Goal: Find specific page/section: Find specific page/section

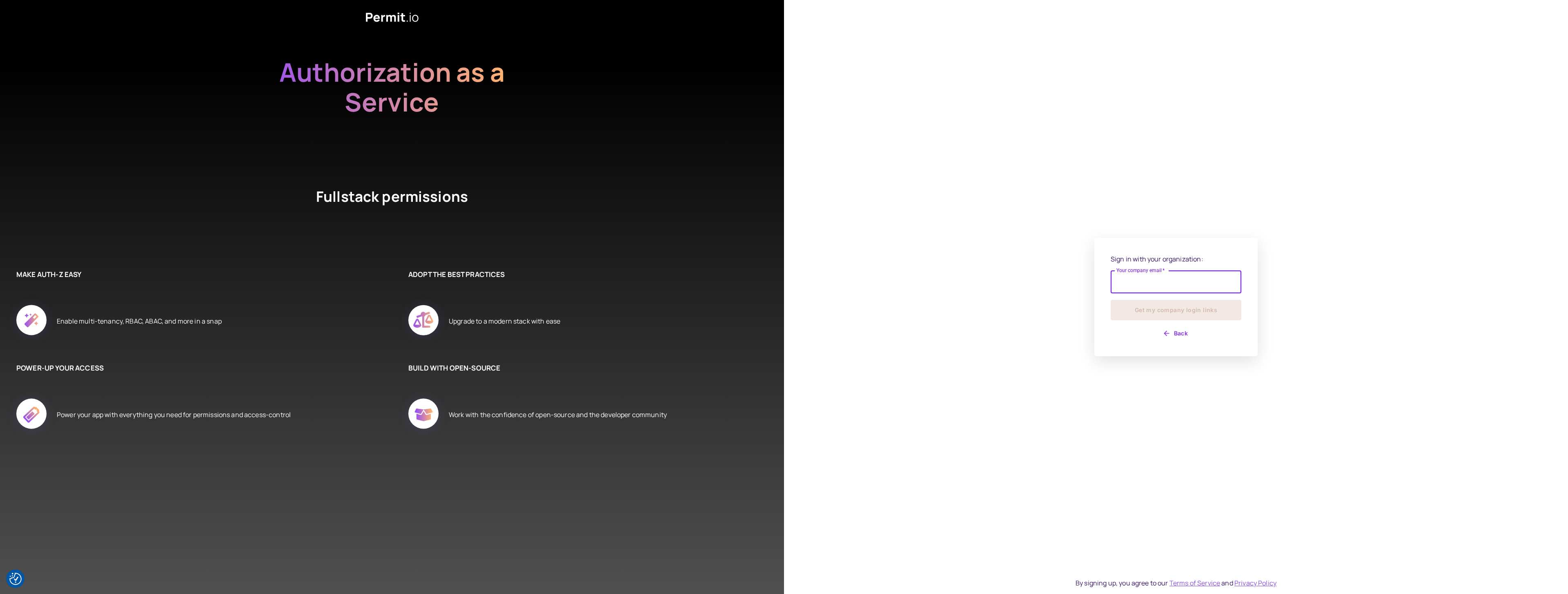
click at [1155, 287] on input "Your company email   *" at bounding box center [1176, 282] width 131 height 23
type input "**********"
click at [1111, 300] on button "Get my company login links" at bounding box center [1176, 310] width 131 height 20
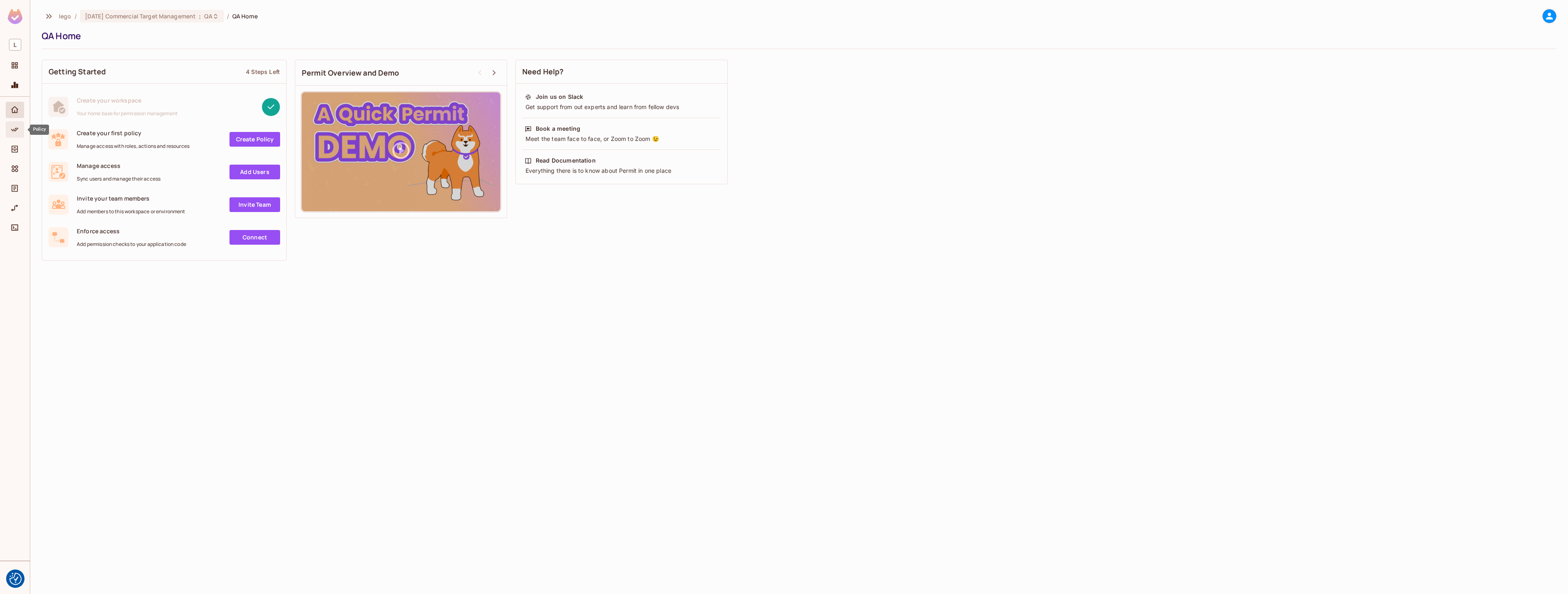
click at [10, 129] on icon "Policy" at bounding box center [15, 129] width 8 height 8
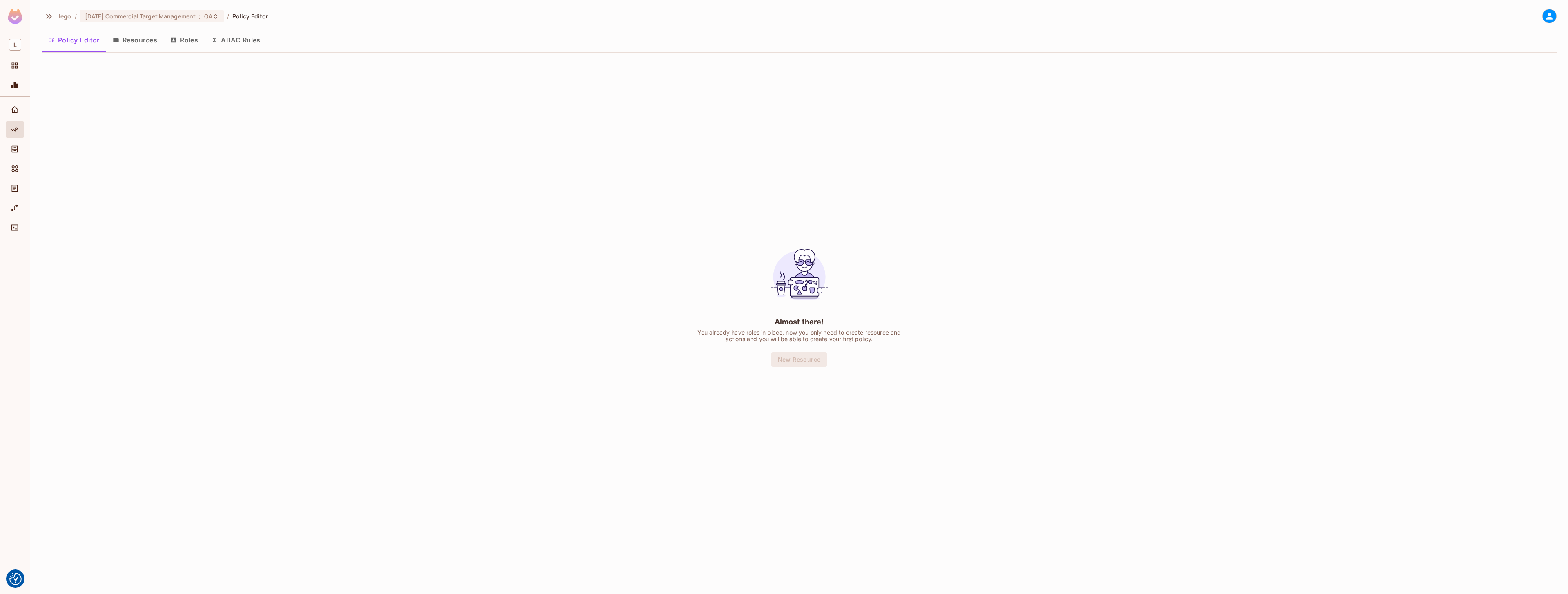
click at [184, 47] on button "Roles" at bounding box center [184, 40] width 41 height 20
click at [190, 18] on span "[DATE] Commercial Target Management" at bounding box center [140, 16] width 111 height 8
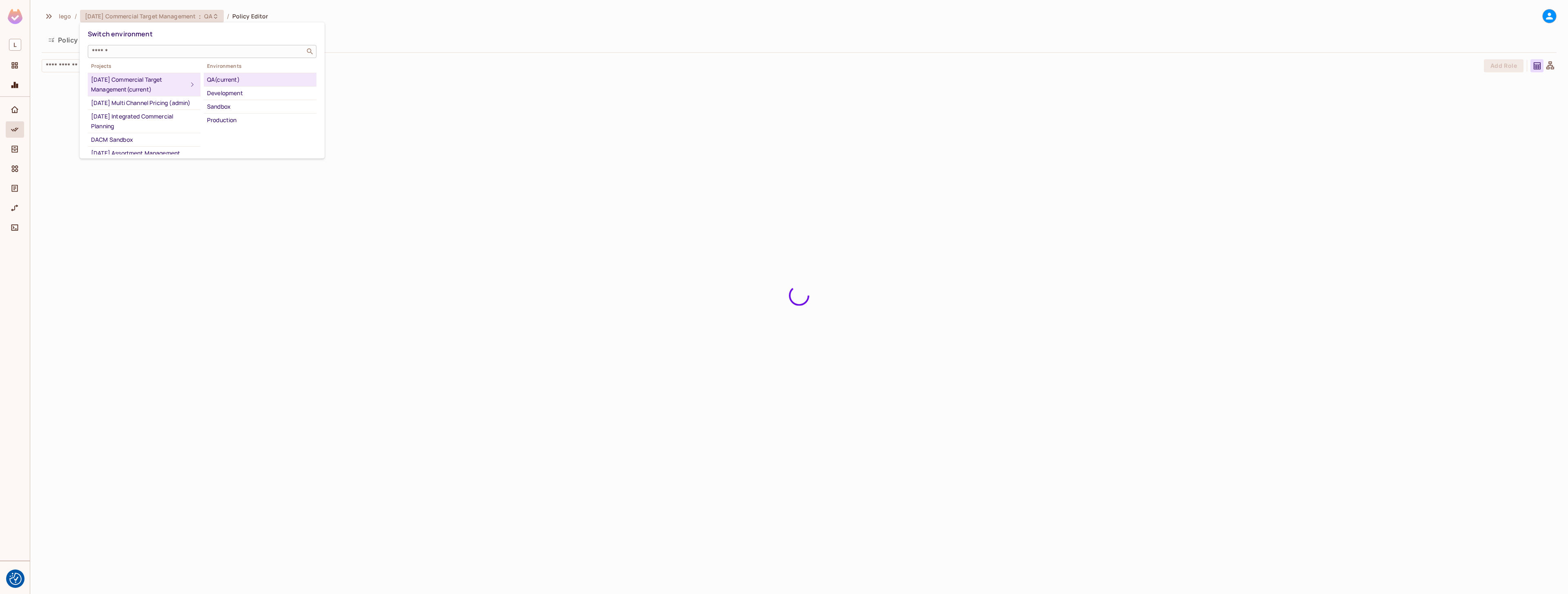
click at [152, 56] on div "​" at bounding box center [202, 52] width 229 height 13
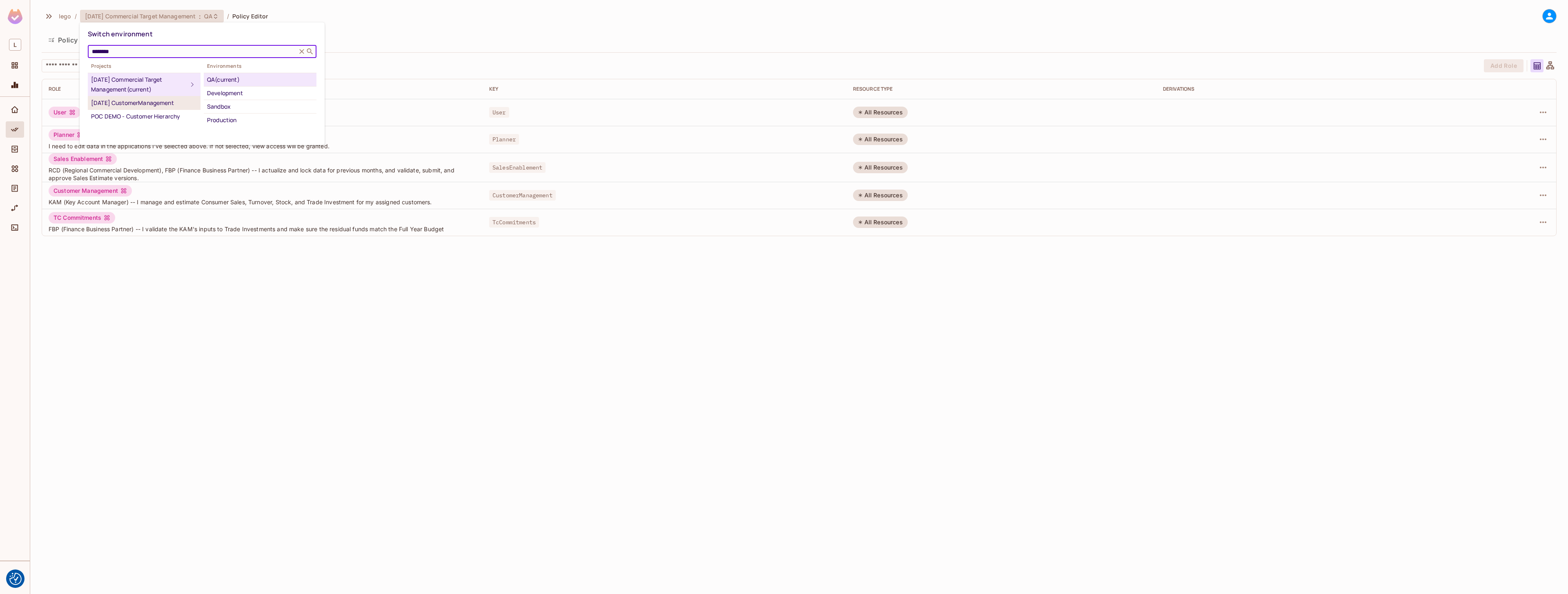
type input "********"
click at [147, 103] on div "[DATE] CustomerManagement" at bounding box center [144, 103] width 106 height 10
click at [235, 77] on div "Production" at bounding box center [261, 80] width 106 height 10
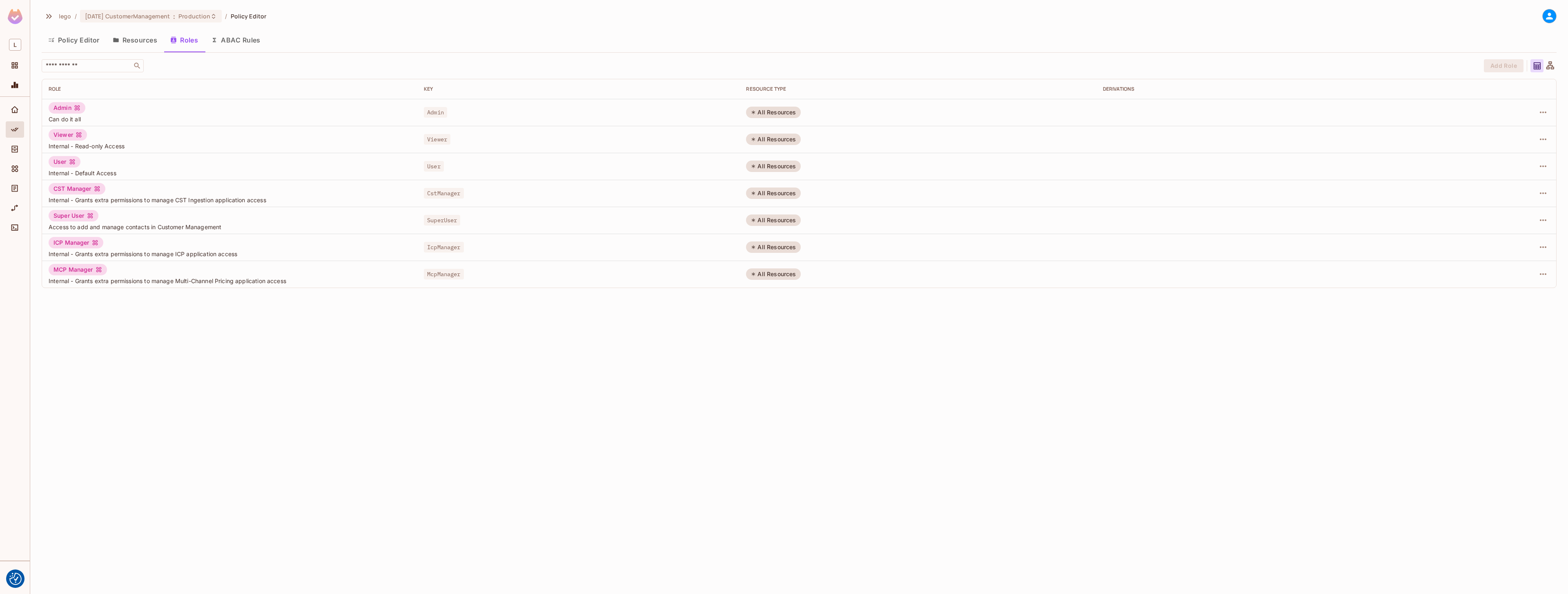
click at [78, 241] on div "ICP Manager" at bounding box center [76, 243] width 55 height 11
